Goal: Find contact information: Find contact information

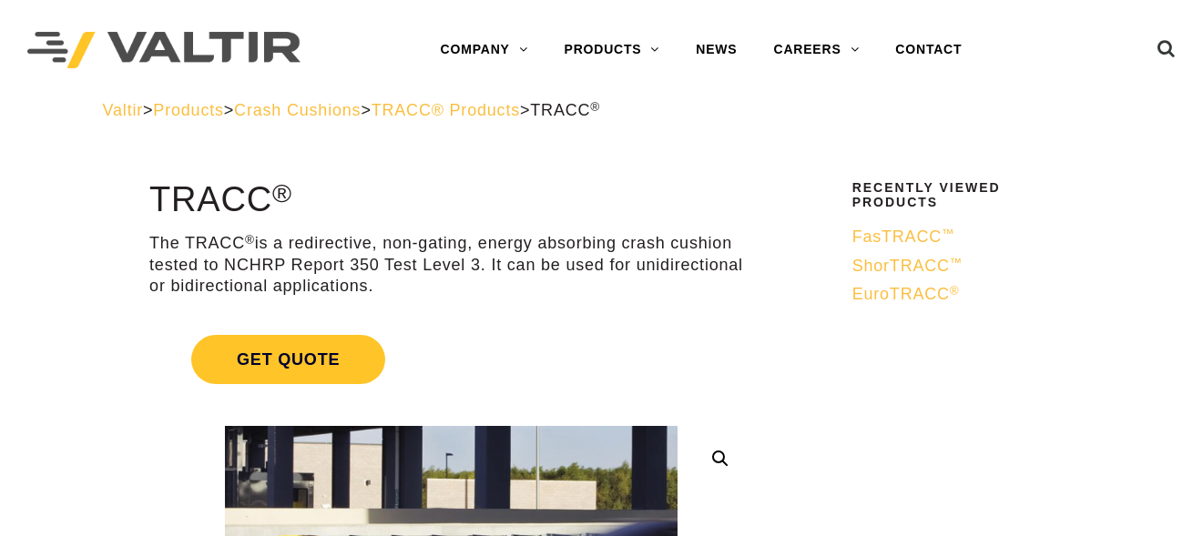
click at [360, 110] on span "Crash Cushions" at bounding box center [297, 110] width 127 height 18
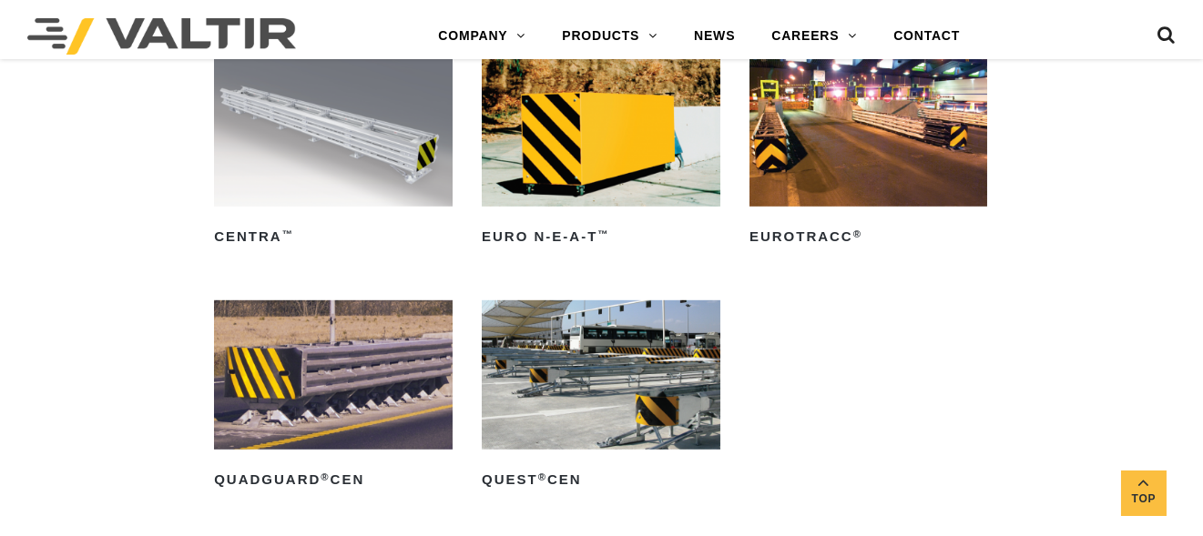
scroll to position [4864, 0]
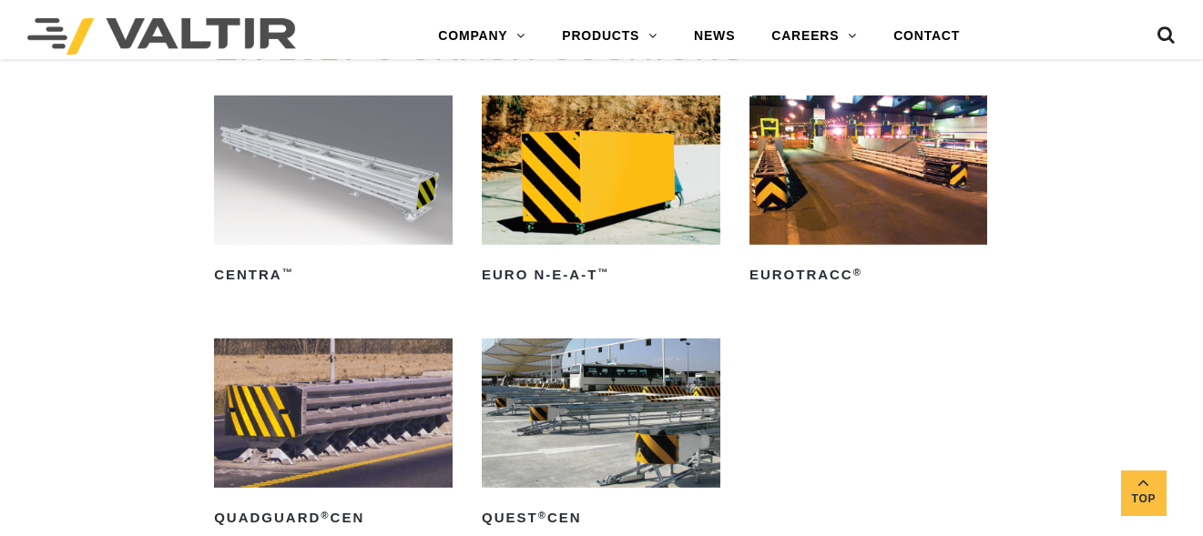
click at [295, 218] on img at bounding box center [333, 170] width 238 height 148
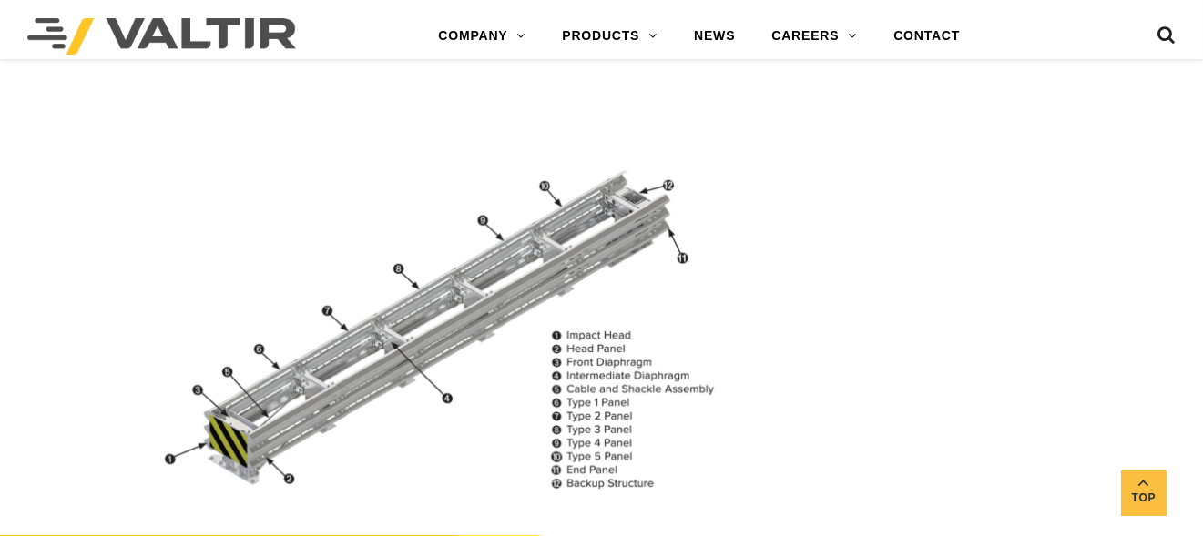
scroll to position [2185, 0]
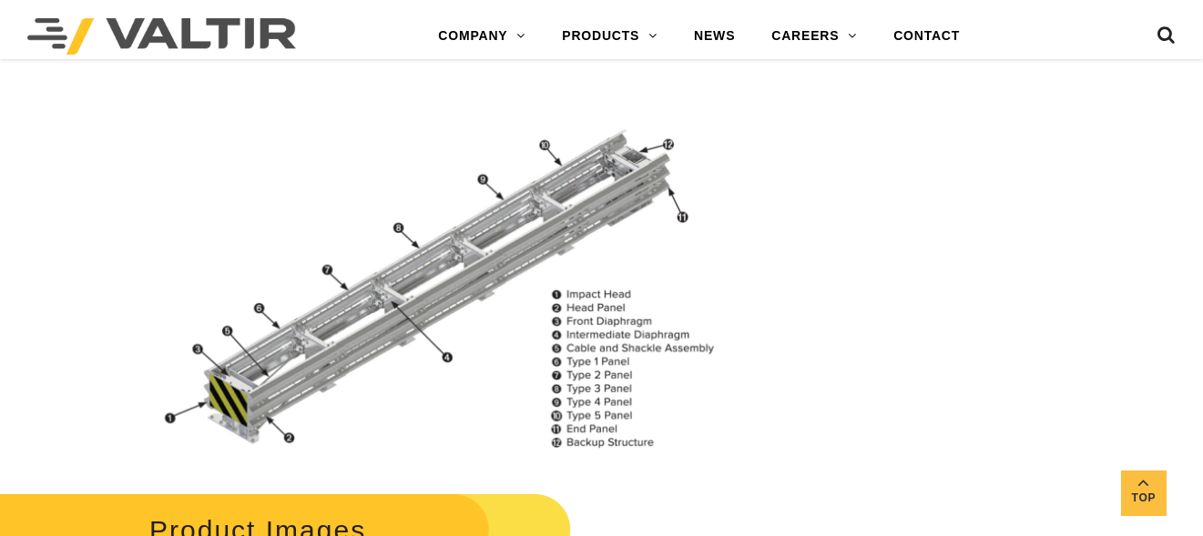
click at [381, 319] on img at bounding box center [451, 276] width 604 height 369
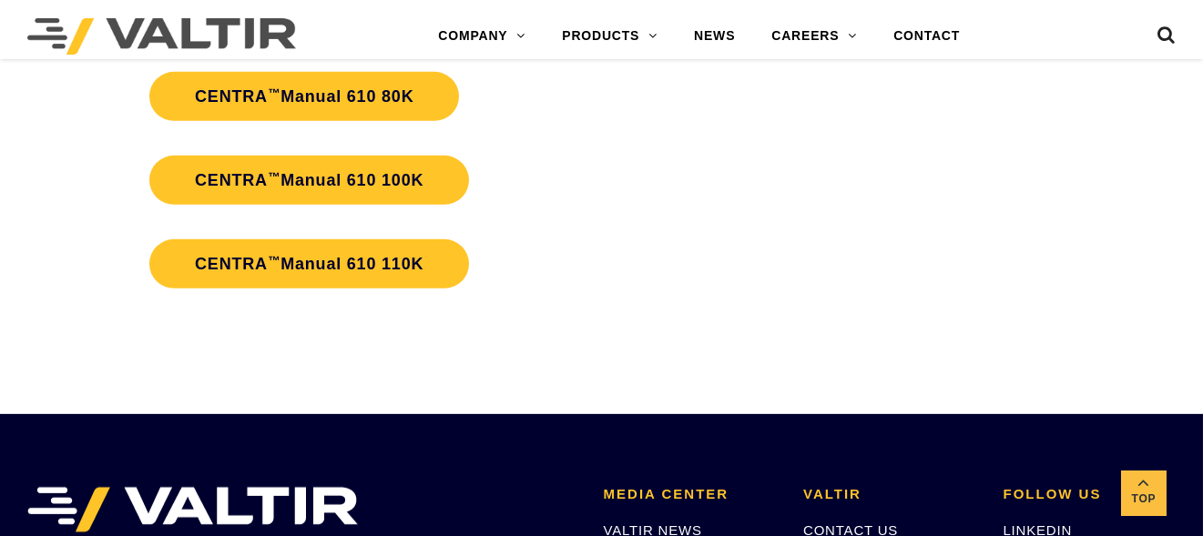
scroll to position [3549, 0]
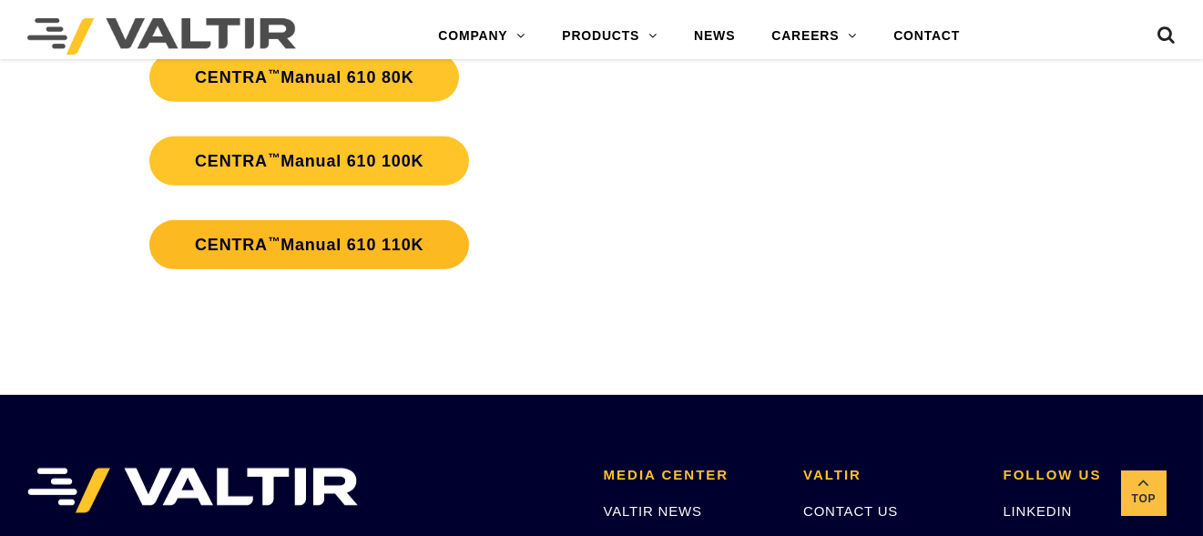
click at [343, 257] on link "CENTRA ™ Manual 610 110K" at bounding box center [309, 244] width 320 height 49
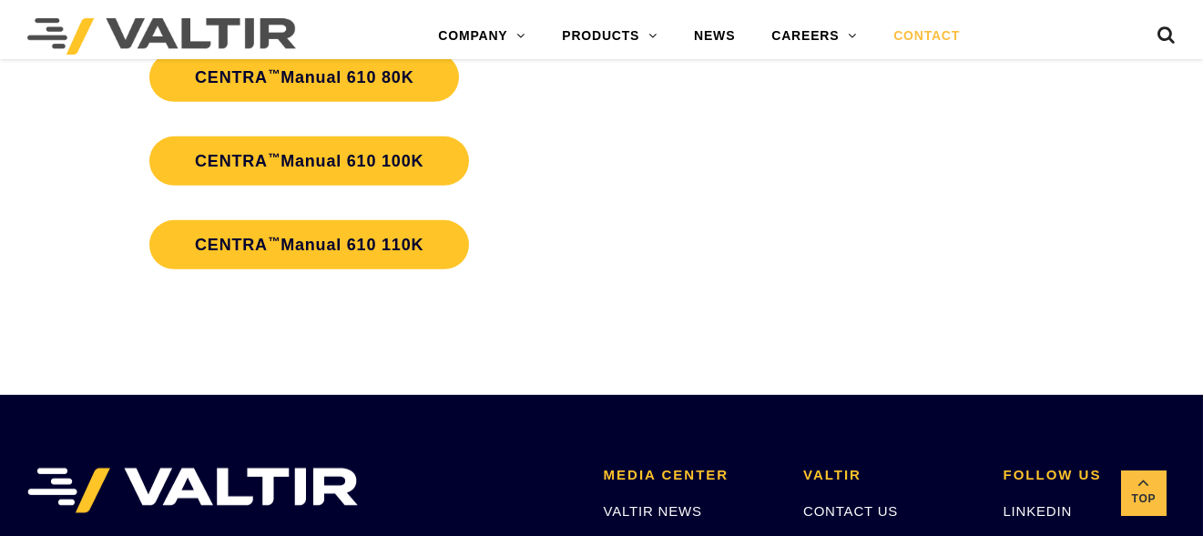
click at [904, 37] on link "CONTACT" at bounding box center [926, 36] width 103 height 36
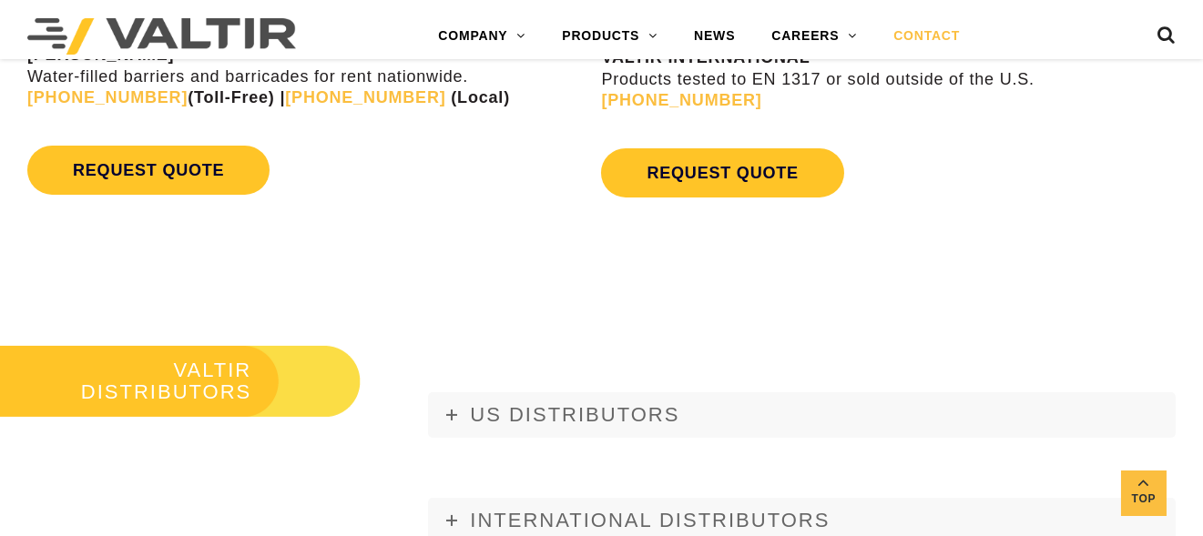
scroll to position [2003, 0]
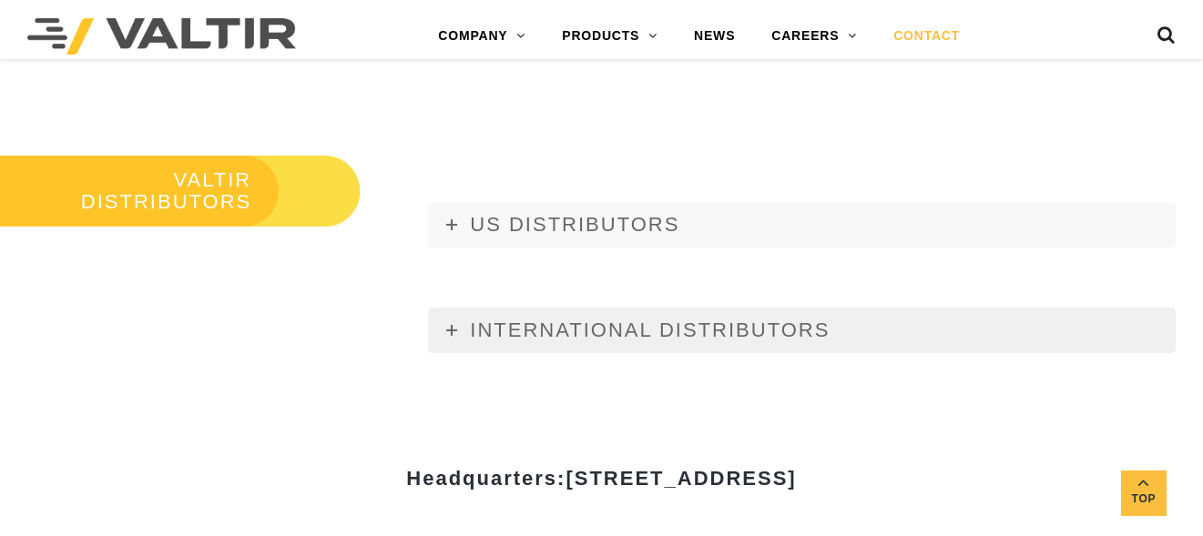
click at [444, 324] on link "INTERNATIONAL DISTRIBUTORS" at bounding box center [801, 331] width 747 height 46
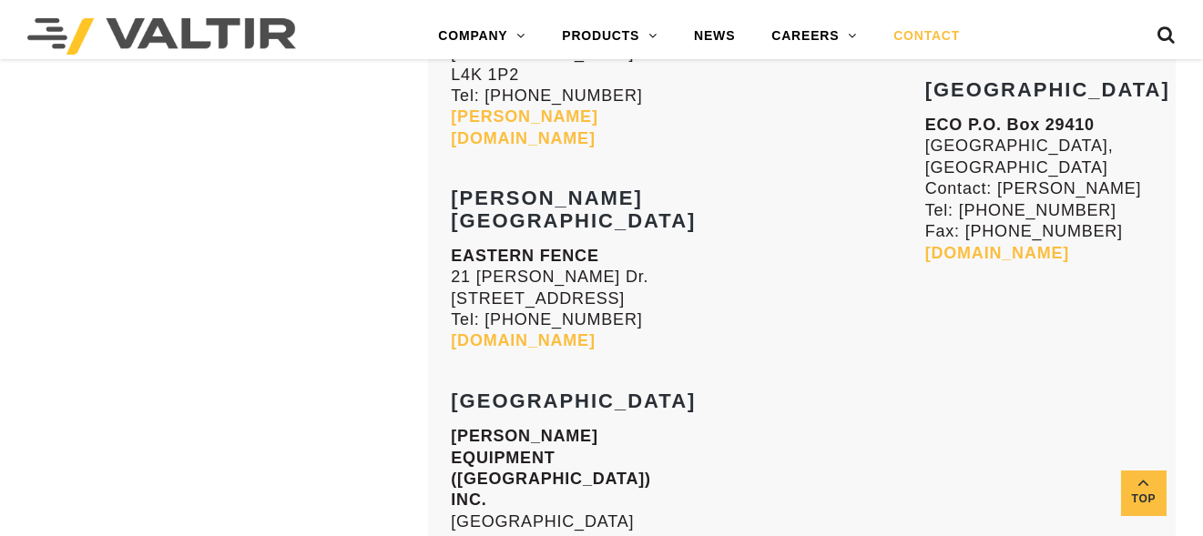
scroll to position [8011, 0]
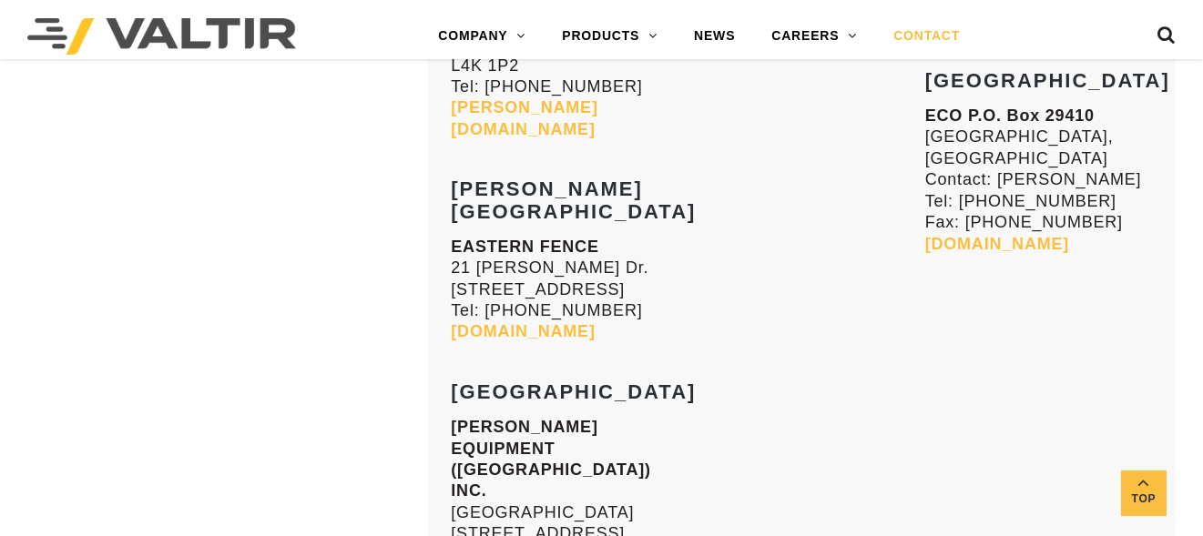
drag, startPoint x: 600, startPoint y: 570, endPoint x: 348, endPoint y: 335, distance: 344.6
click at [166, 37] on img at bounding box center [161, 36] width 269 height 36
